Goal: Information Seeking & Learning: Find specific fact

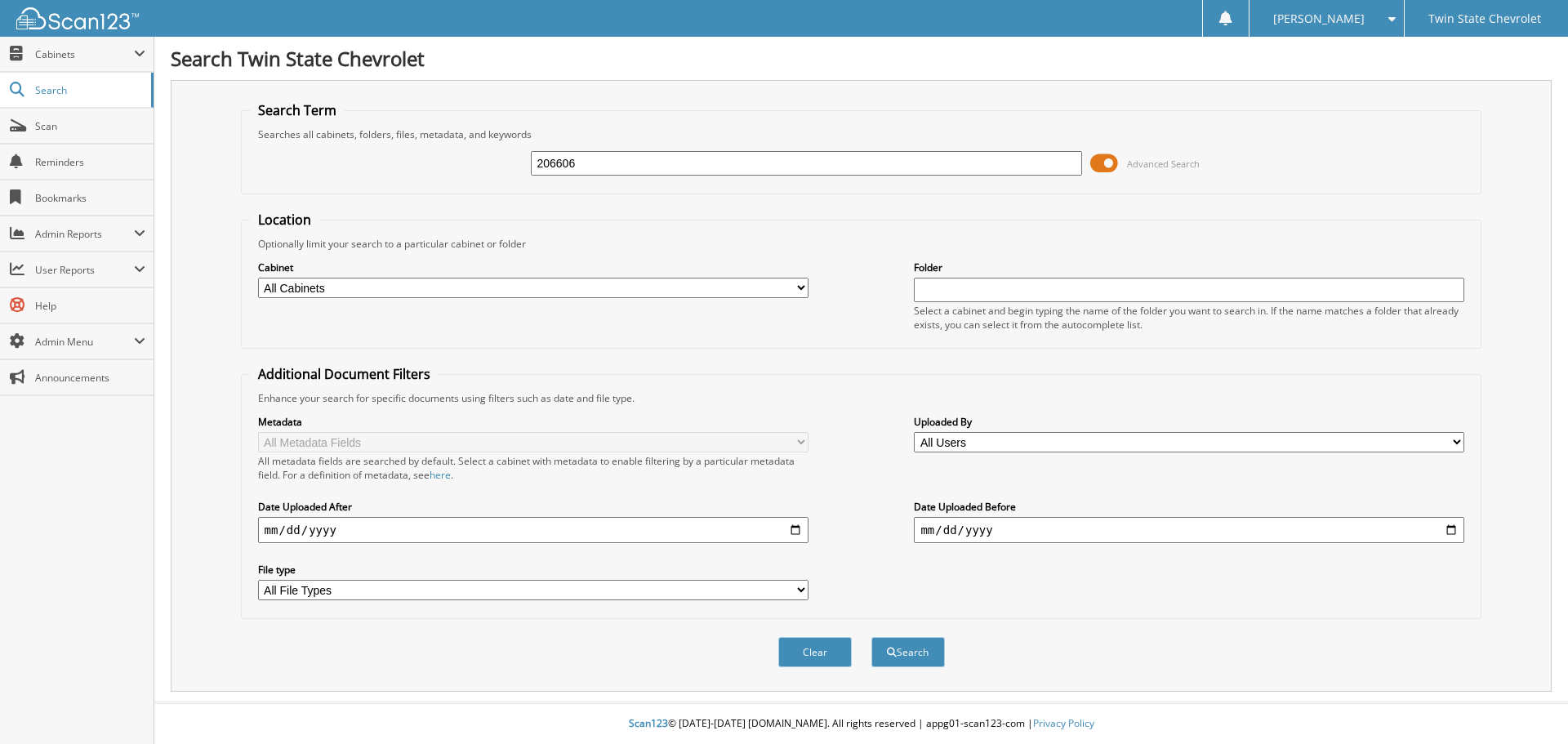
type input "206606"
click at [871, 637] on button "Search" at bounding box center [908, 652] width 74 height 30
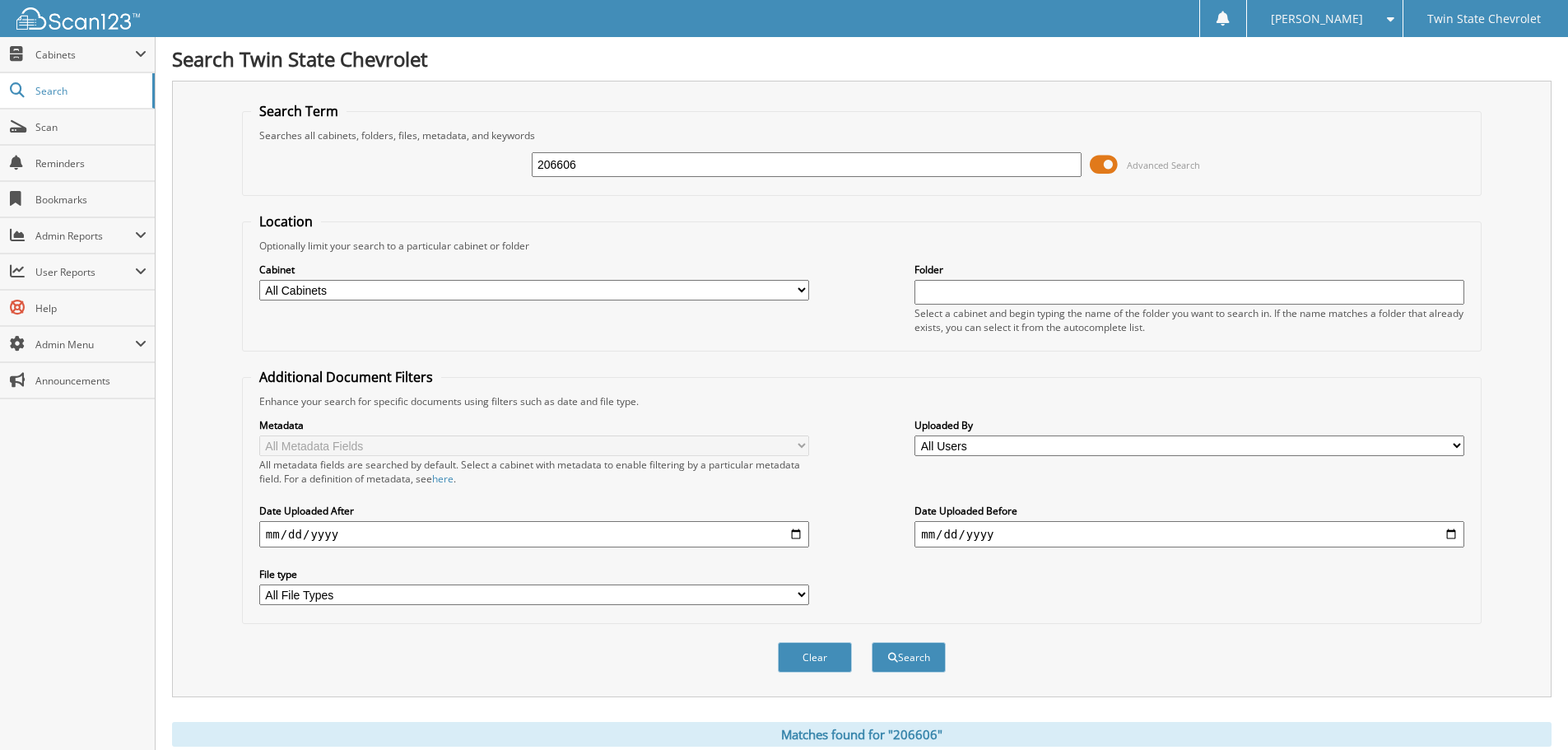
drag, startPoint x: 580, startPoint y: 162, endPoint x: 567, endPoint y: 159, distance: 13.3
click at [567, 159] on input "206606" at bounding box center [806, 165] width 550 height 25
click at [579, 167] on input "206606" at bounding box center [806, 165] width 550 height 25
drag, startPoint x: 579, startPoint y: 166, endPoint x: 565, endPoint y: 162, distance: 14.6
click at [565, 162] on input "206606" at bounding box center [806, 165] width 550 height 25
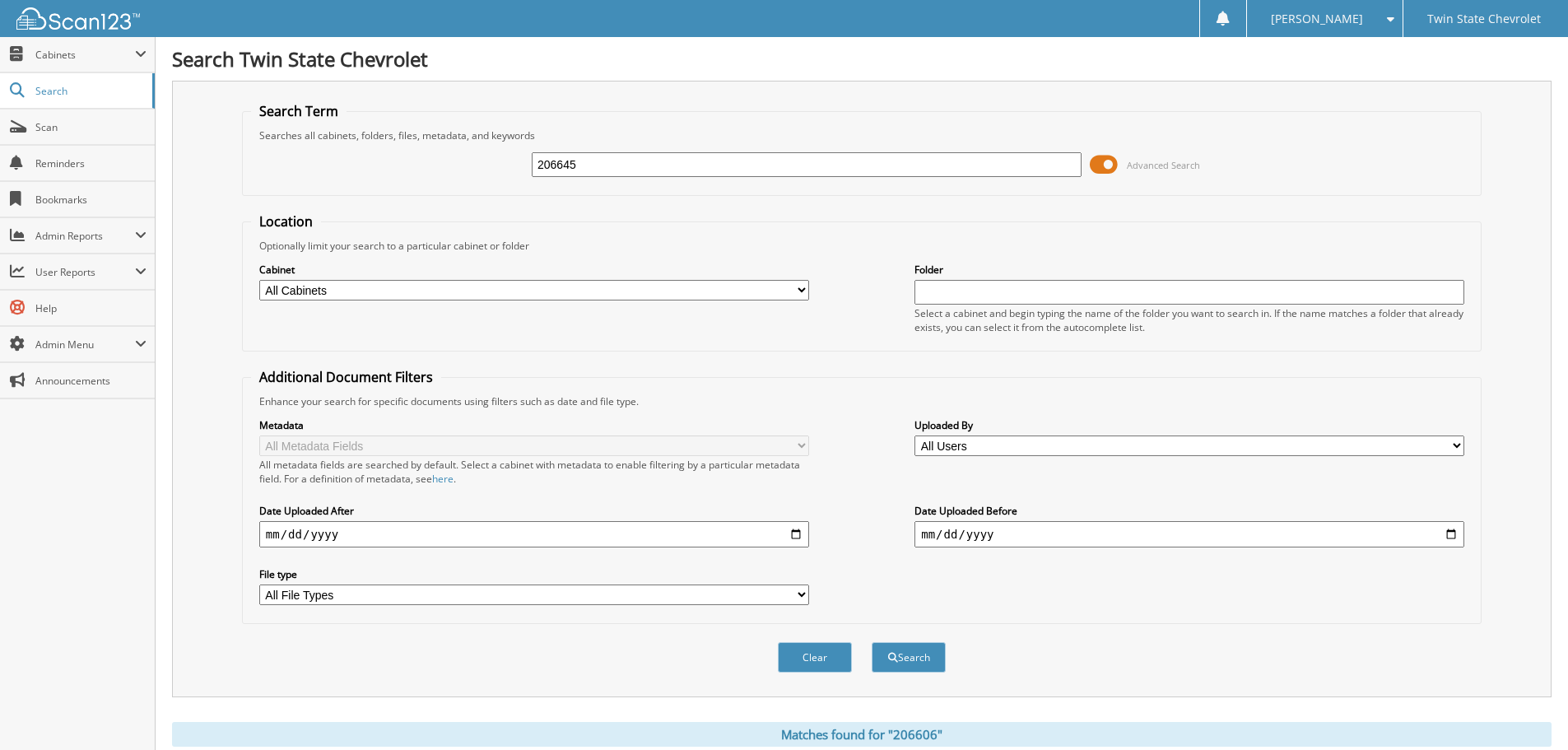
type input "206645"
click at [871, 642] on button "Search" at bounding box center [908, 657] width 74 height 30
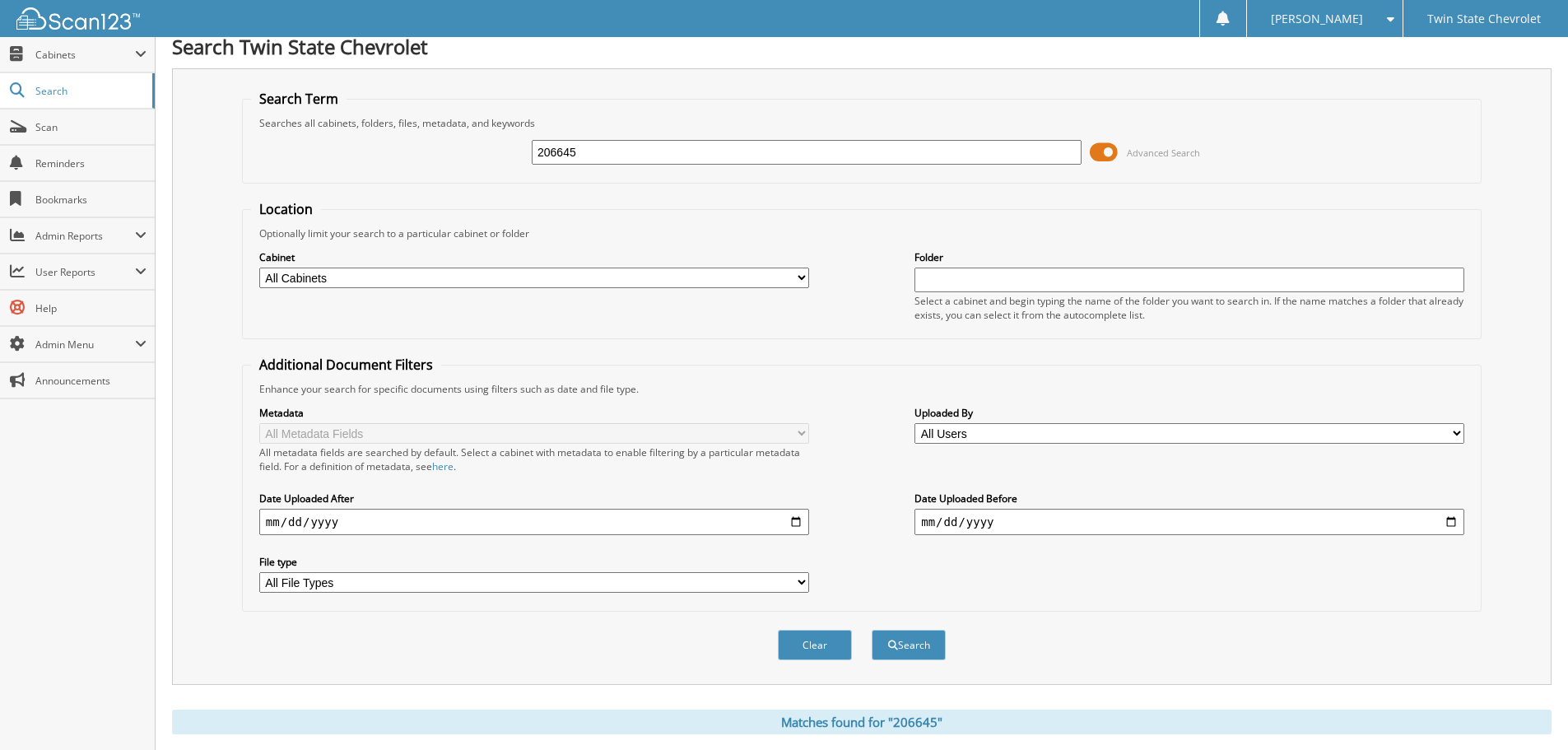
scroll to position [235, 0]
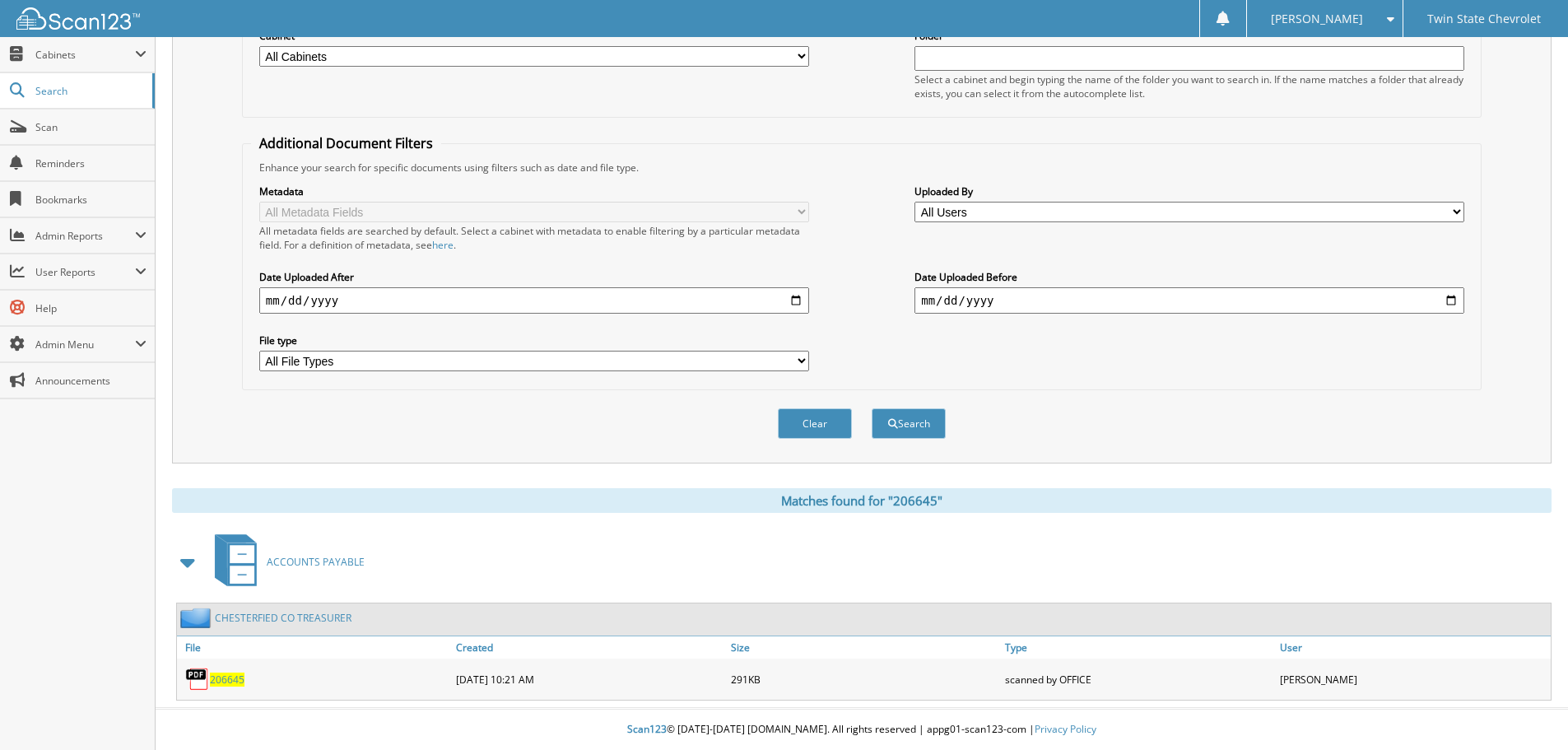
click at [229, 682] on span "206645" at bounding box center [227, 679] width 35 height 14
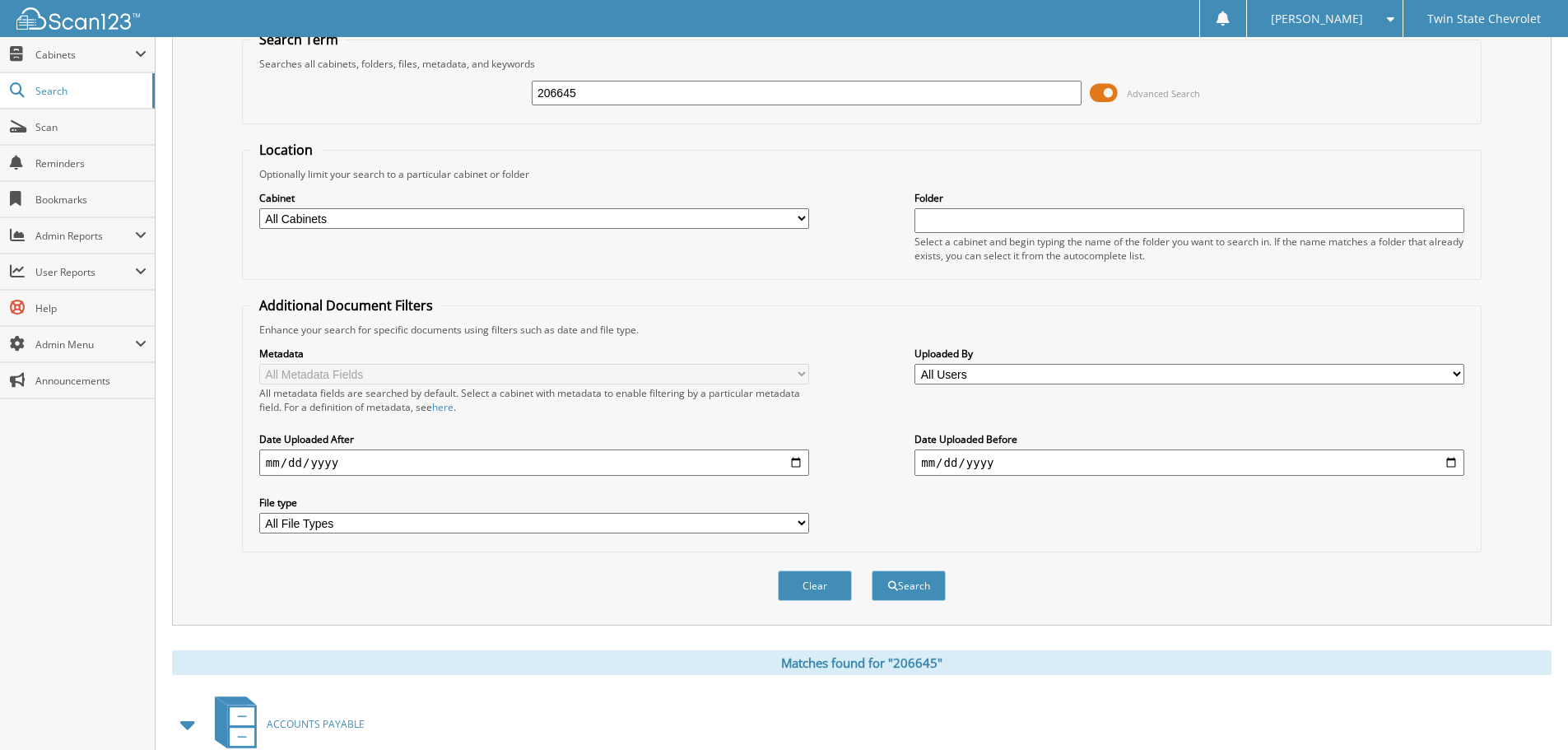
scroll to position [70, 0]
drag, startPoint x: 762, startPoint y: 91, endPoint x: 455, endPoint y: 118, distance: 308.2
click at [455, 118] on fieldset "Search Term Searches all cabinets, folders, files, metadata, and keywords 20664…" at bounding box center [861, 79] width 1240 height 94
type input "206606"
click at [871, 572] on button "Search" at bounding box center [908, 587] width 74 height 30
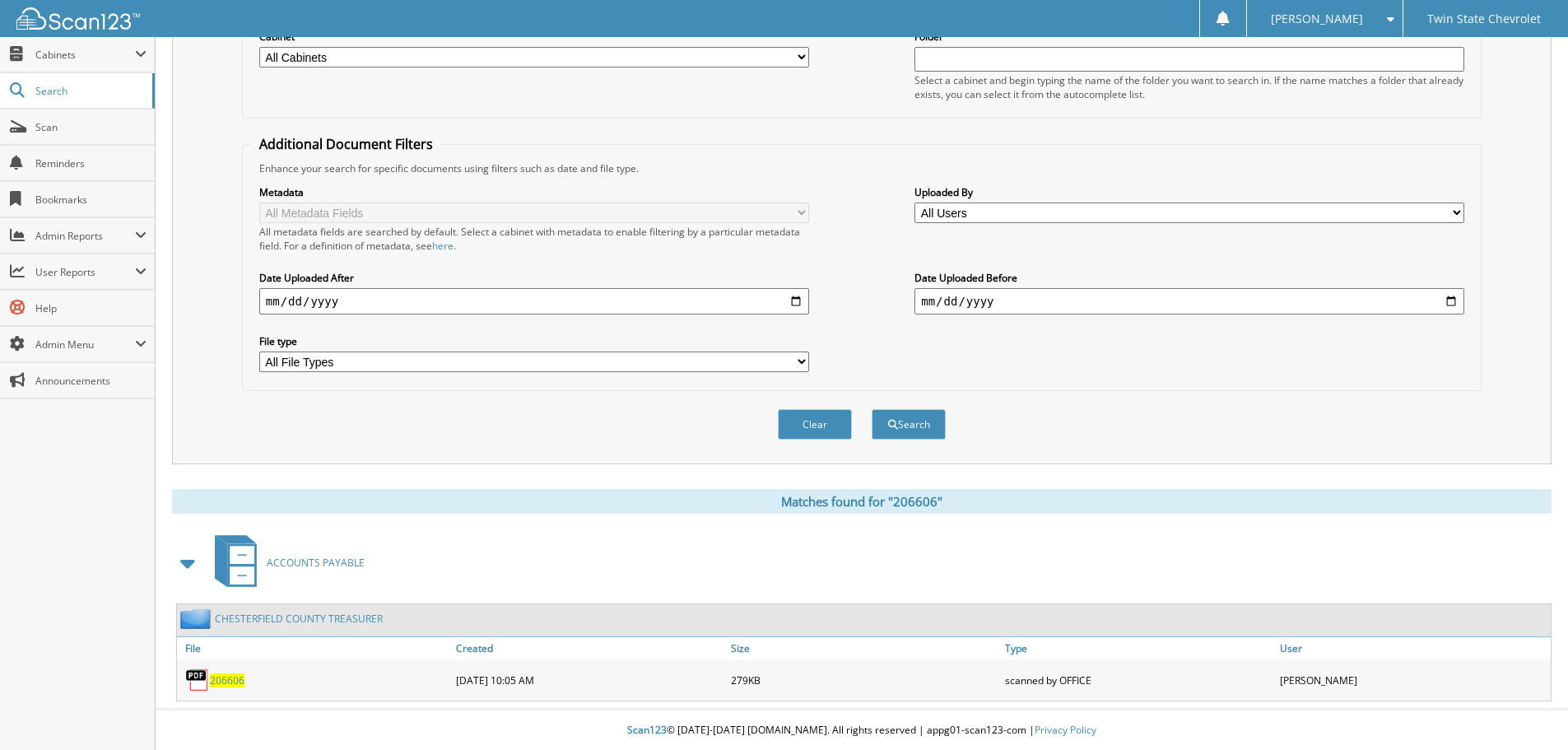
scroll to position [235, 0]
click at [226, 684] on span "206606" at bounding box center [227, 679] width 35 height 14
